Goal: Entertainment & Leisure: Browse casually

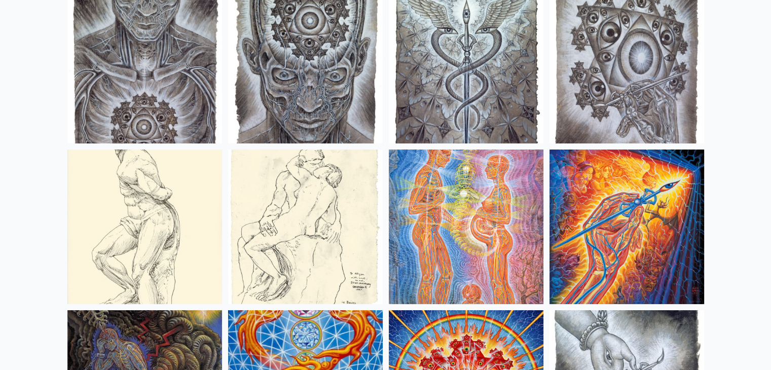
scroll to position [7678, 0]
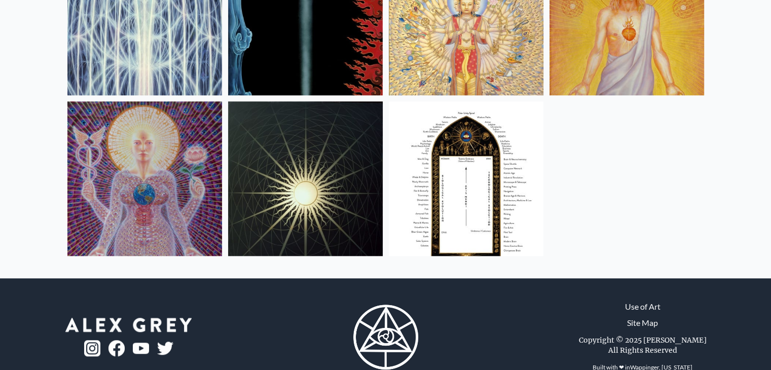
scroll to position [841, 0]
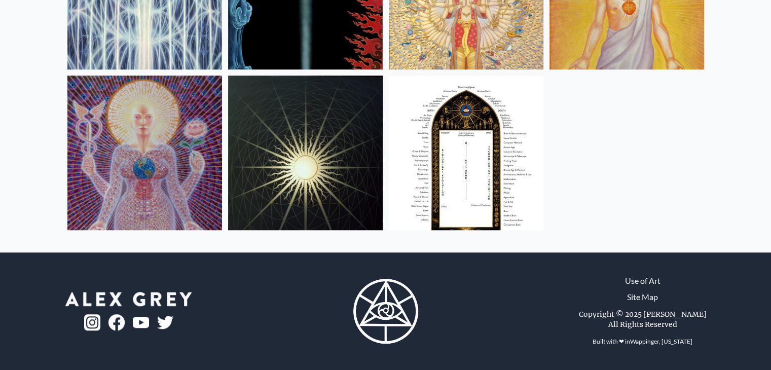
click at [477, 146] on img at bounding box center [466, 153] width 155 height 155
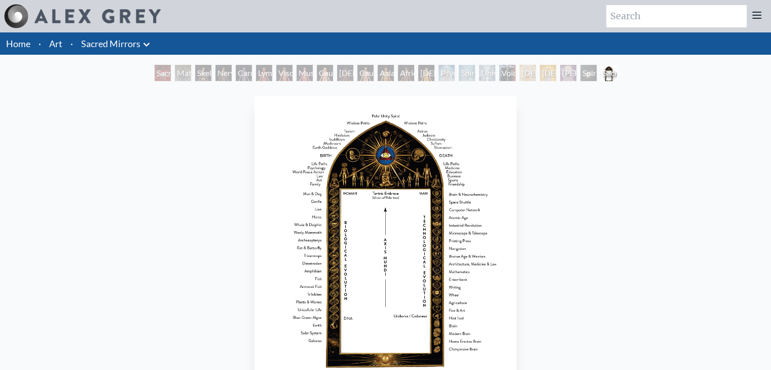
click at [460, 197] on img "23 / 23" at bounding box center [386, 244] width 262 height 296
